Goal: Task Accomplishment & Management: Use online tool/utility

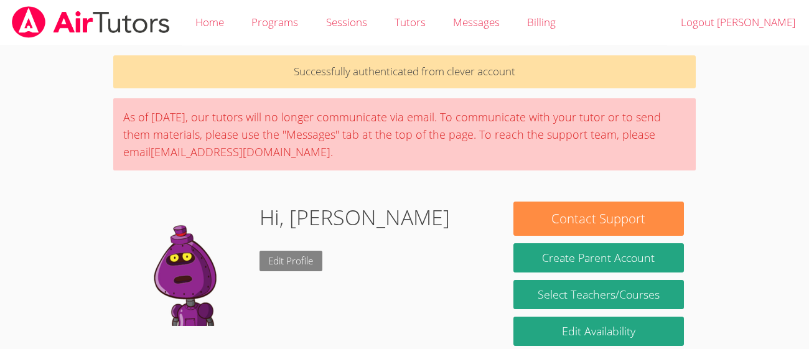
click at [288, 259] on link "Edit Profile" at bounding box center [291, 261] width 63 height 21
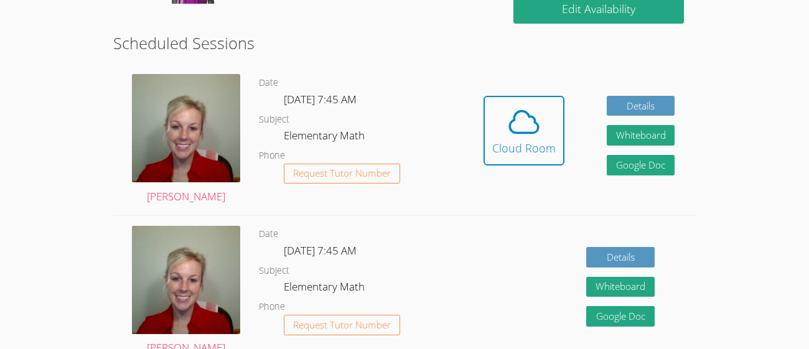
scroll to position [323, 0]
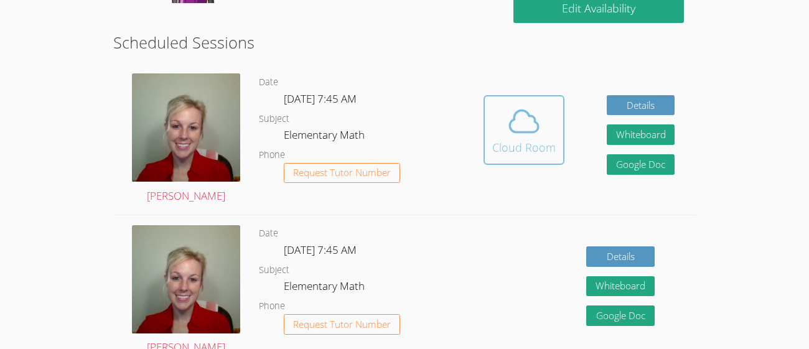
click at [522, 142] on div "Cloud Room" at bounding box center [523, 147] width 63 height 17
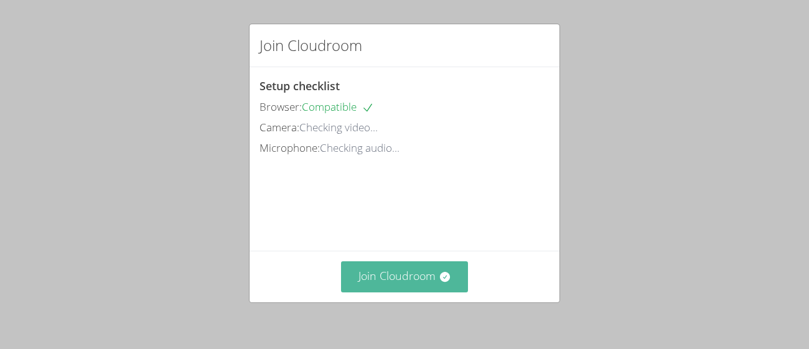
click at [423, 273] on button "Join Cloudroom" at bounding box center [405, 276] width 128 height 31
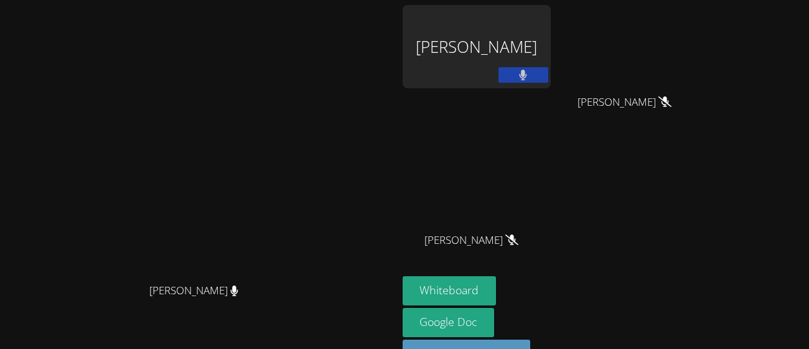
click at [551, 45] on div "[PERSON_NAME]" at bounding box center [477, 46] width 148 height 83
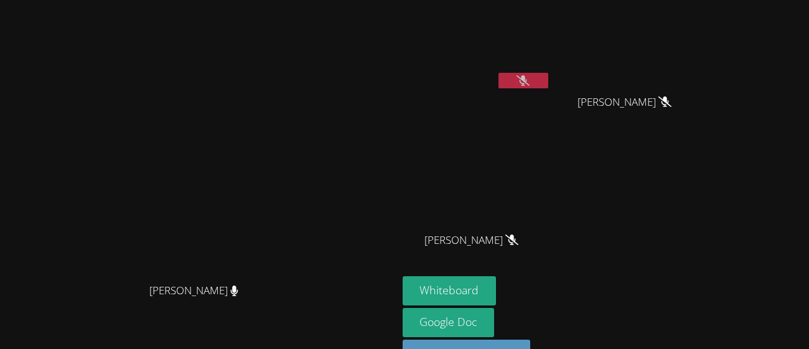
click at [292, 240] on video at bounding box center [198, 168] width 187 height 218
click at [497, 286] on button "Whiteboard" at bounding box center [450, 290] width 94 height 29
